Goal: Task Accomplishment & Management: Manage account settings

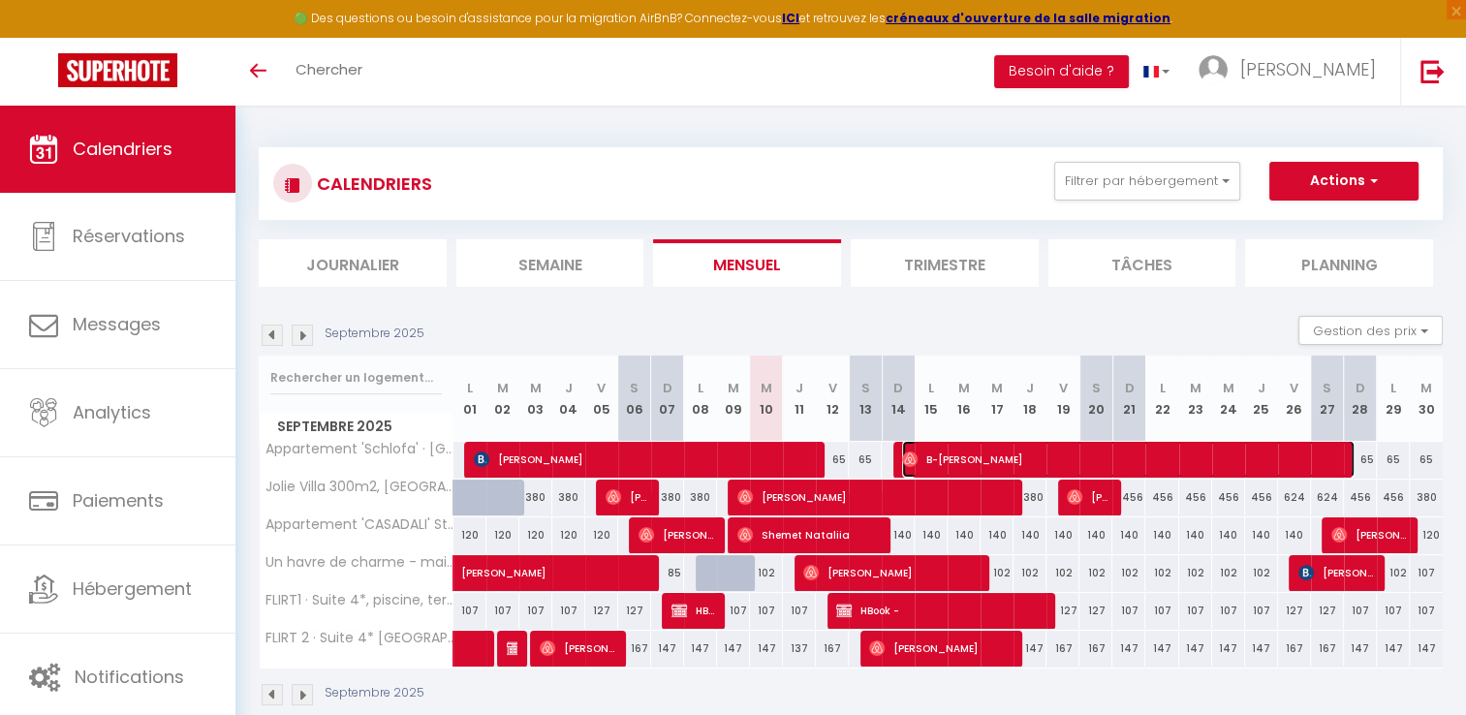
click at [963, 459] on span "B-[PERSON_NAME]" at bounding box center [1128, 459] width 453 height 37
select select "OK"
select select "0"
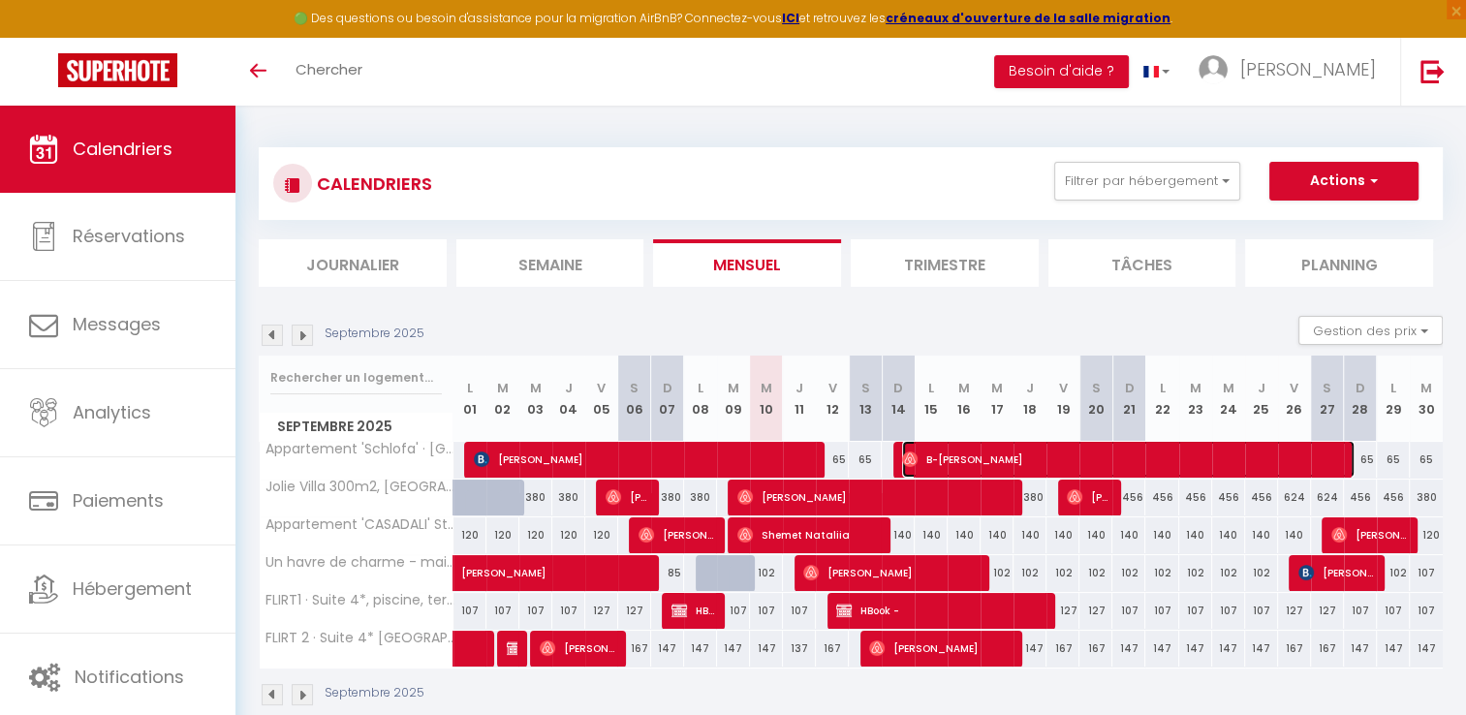
select select "1"
select select
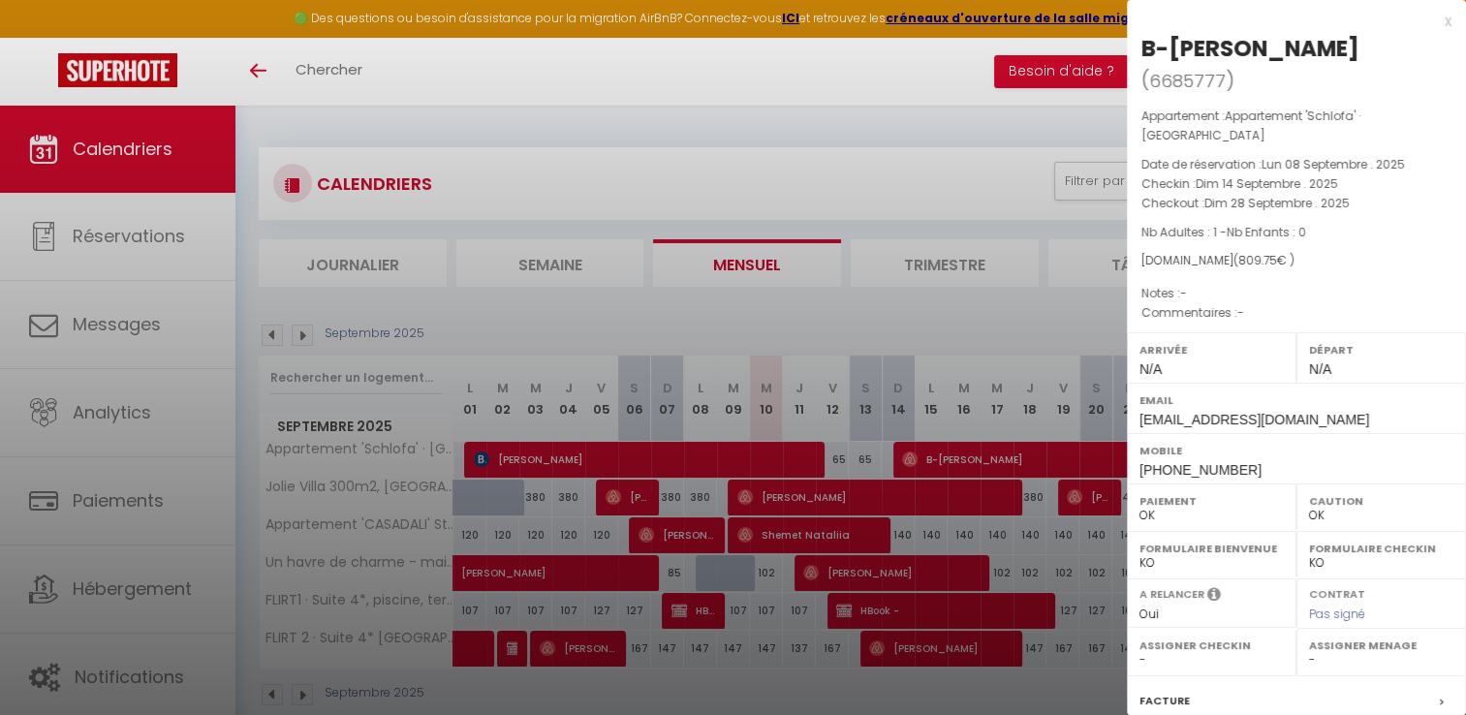
click at [1433, 21] on div "x" at bounding box center [1289, 21] width 325 height 23
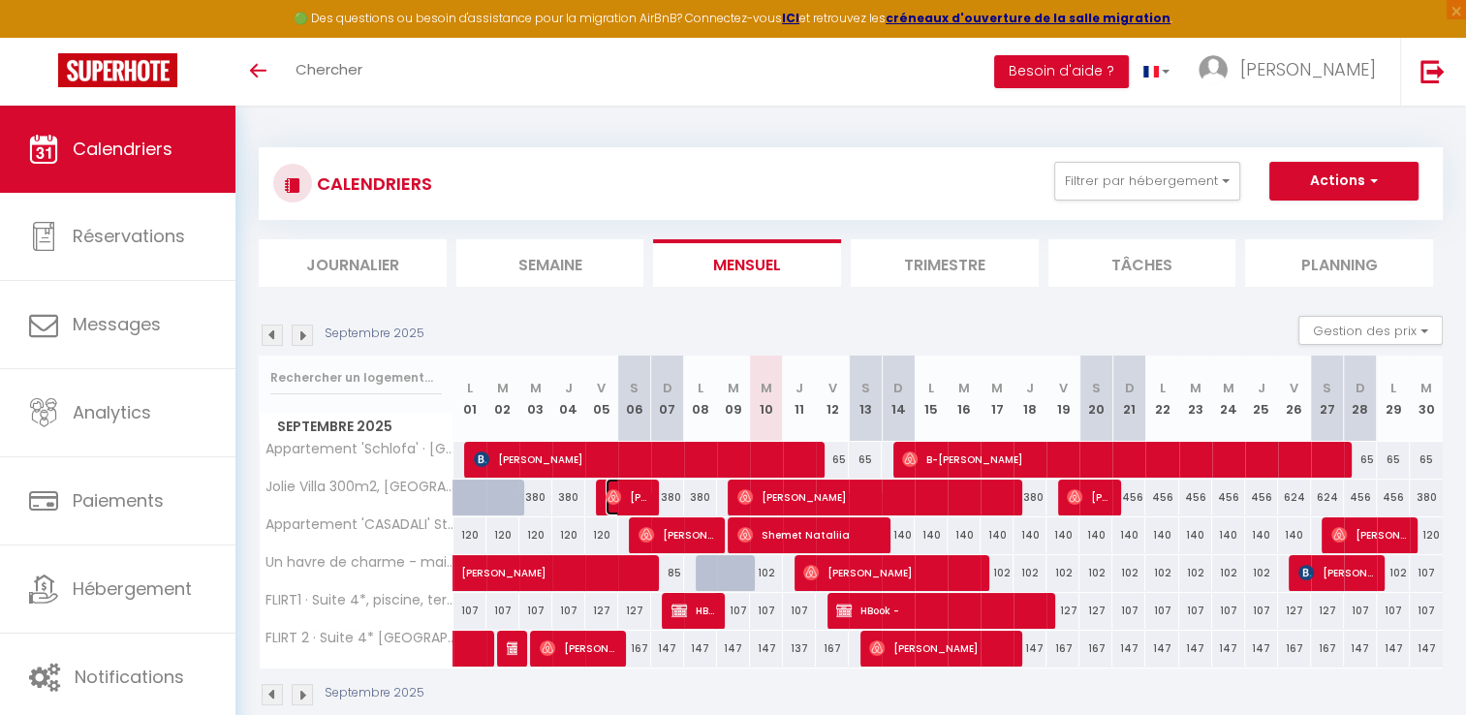
click at [638, 491] on span "[PERSON_NAME]" at bounding box center [628, 497] width 44 height 37
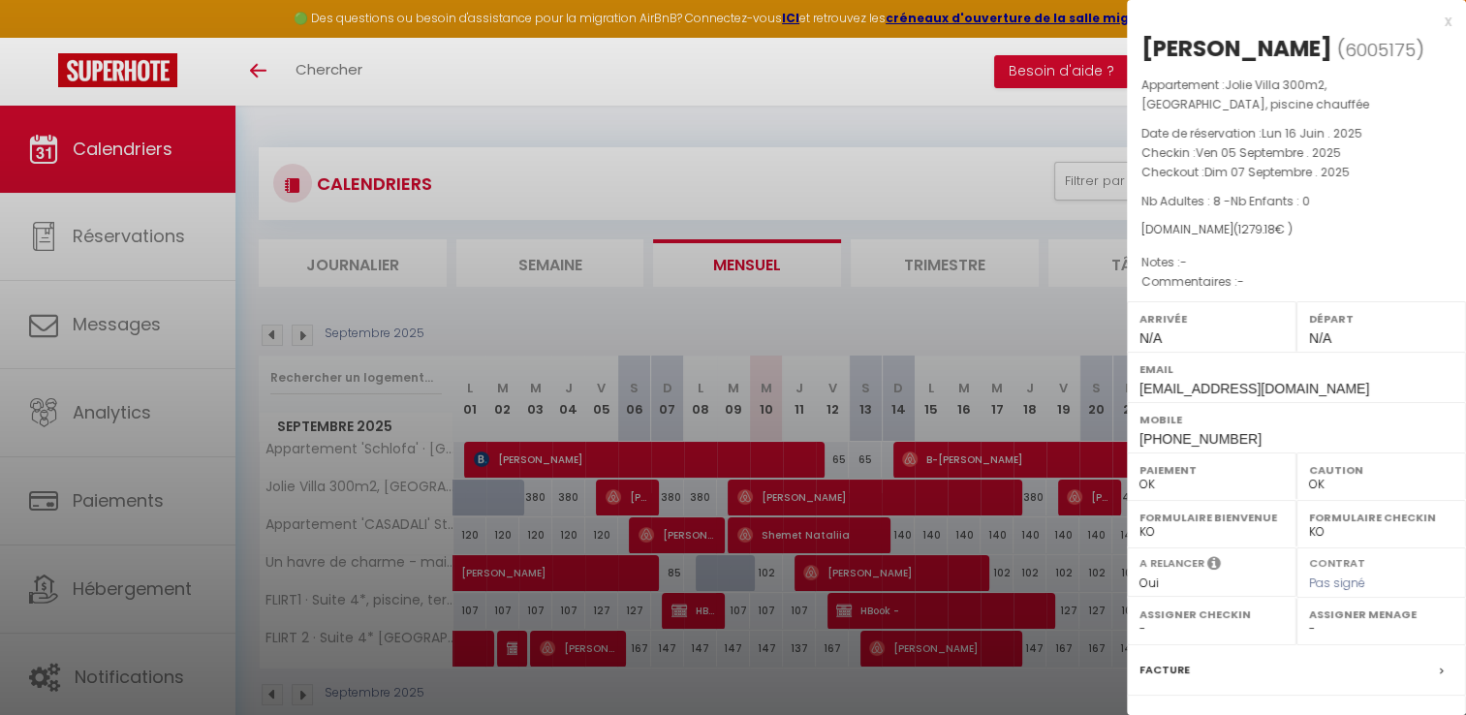
click at [1432, 21] on div "x" at bounding box center [1289, 21] width 325 height 23
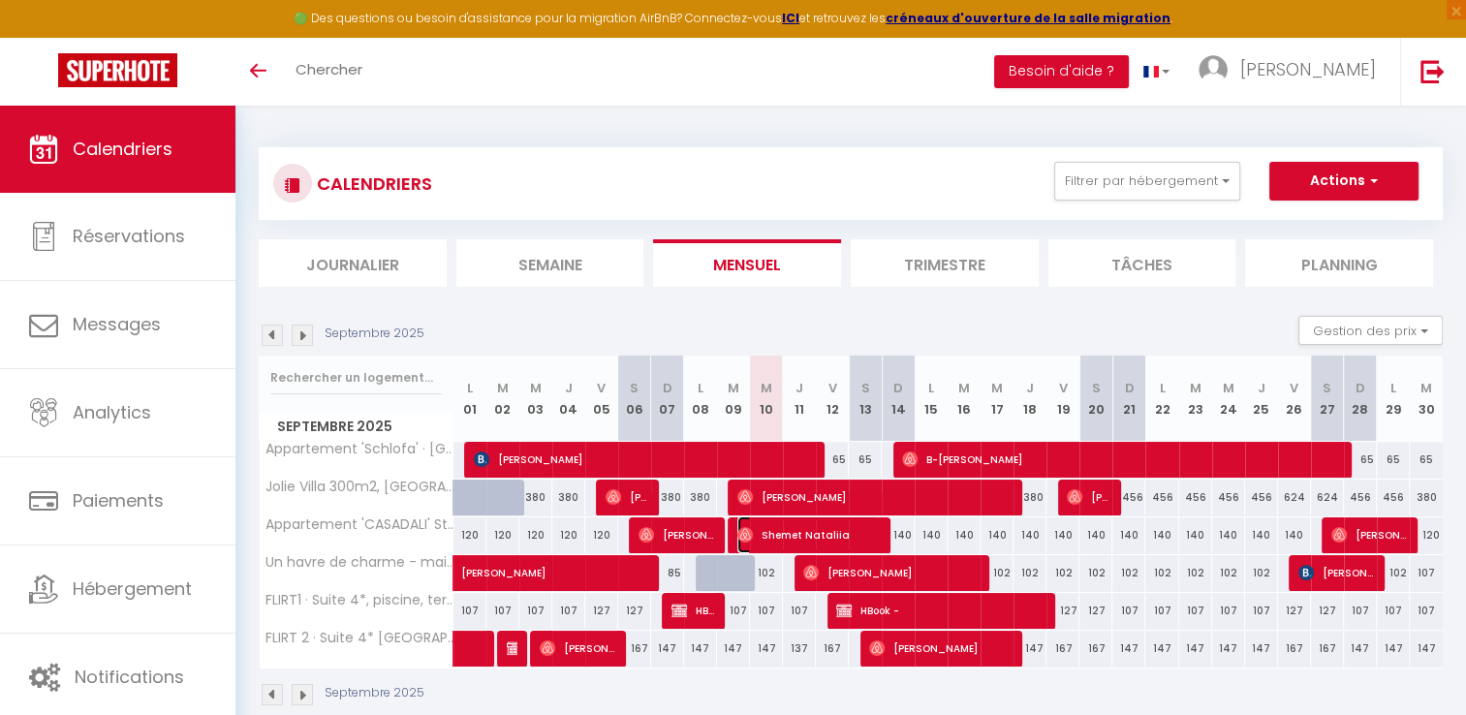
click at [857, 524] on span "Shemet Nataliia" at bounding box center [809, 535] width 142 height 37
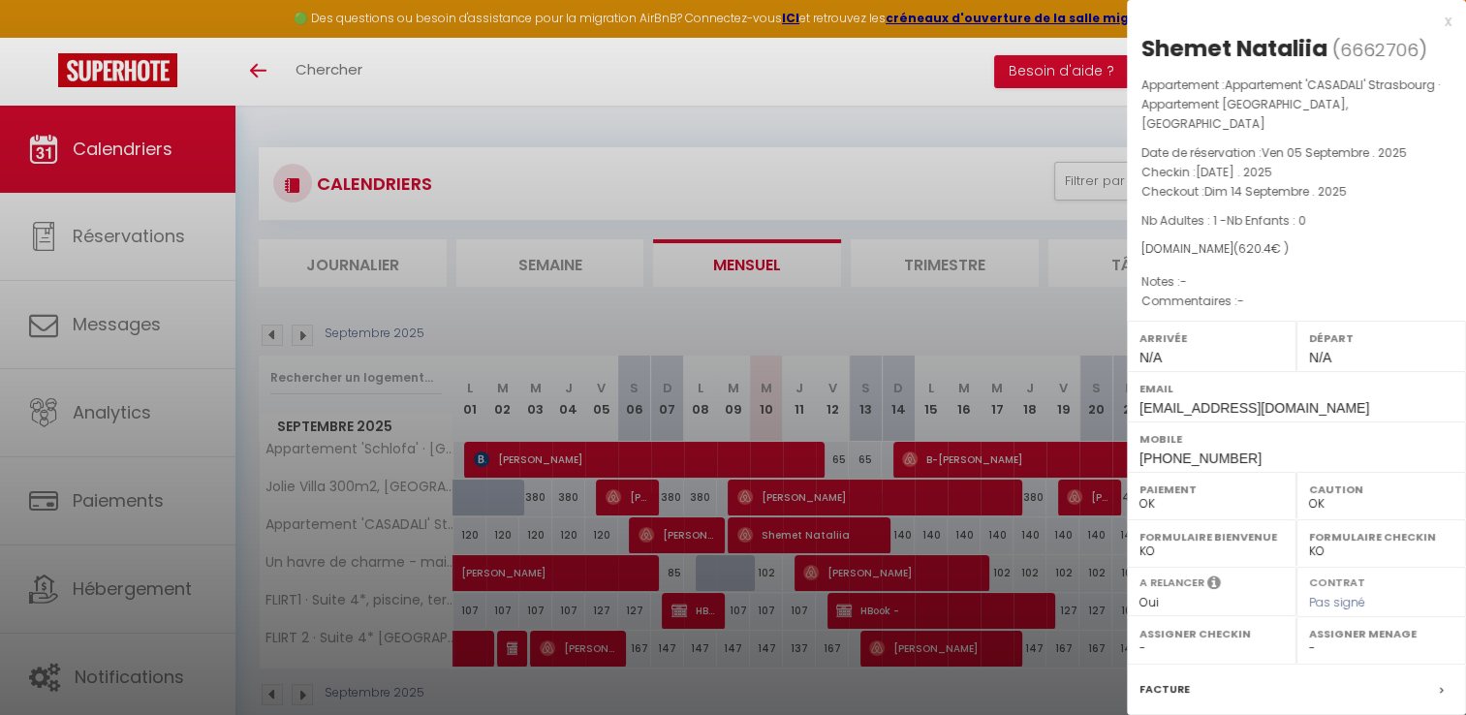
click at [1430, 18] on div "x" at bounding box center [1289, 21] width 325 height 23
